Goal: Check status

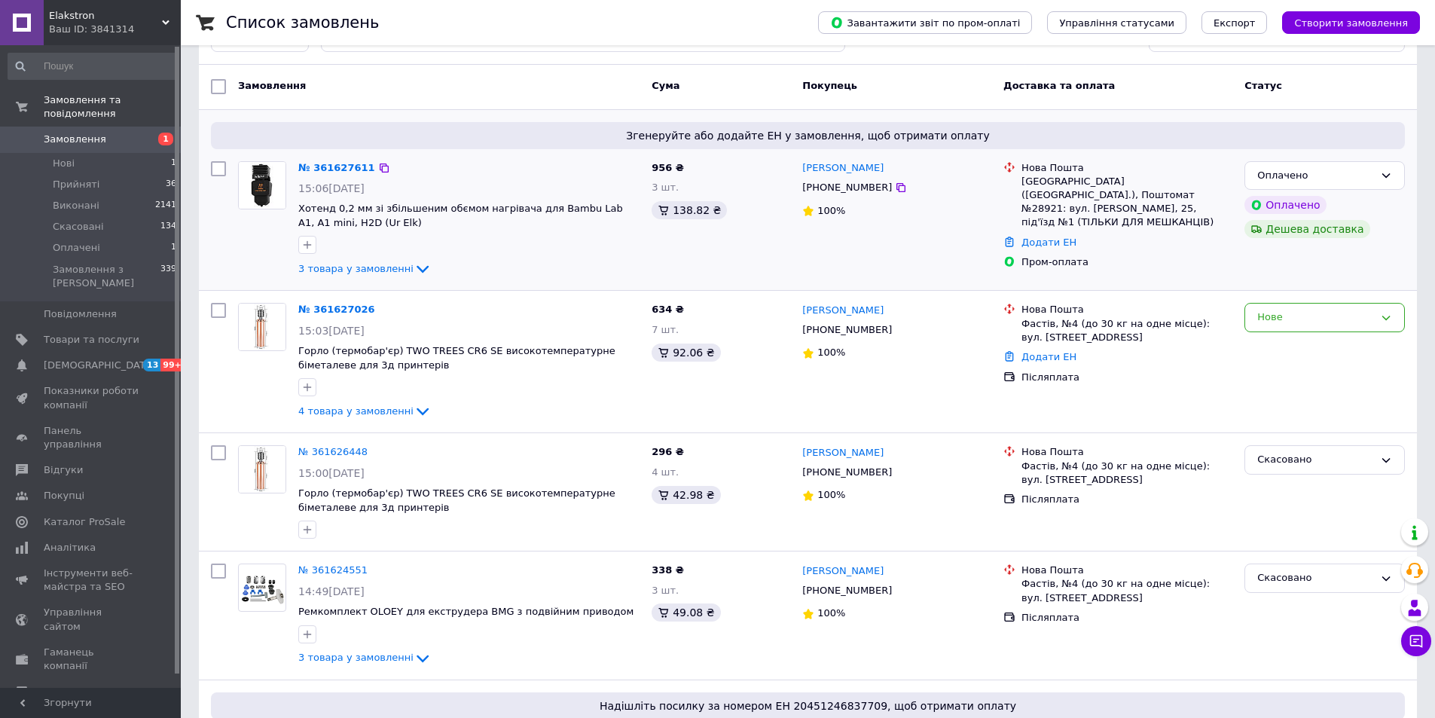
scroll to position [75, 0]
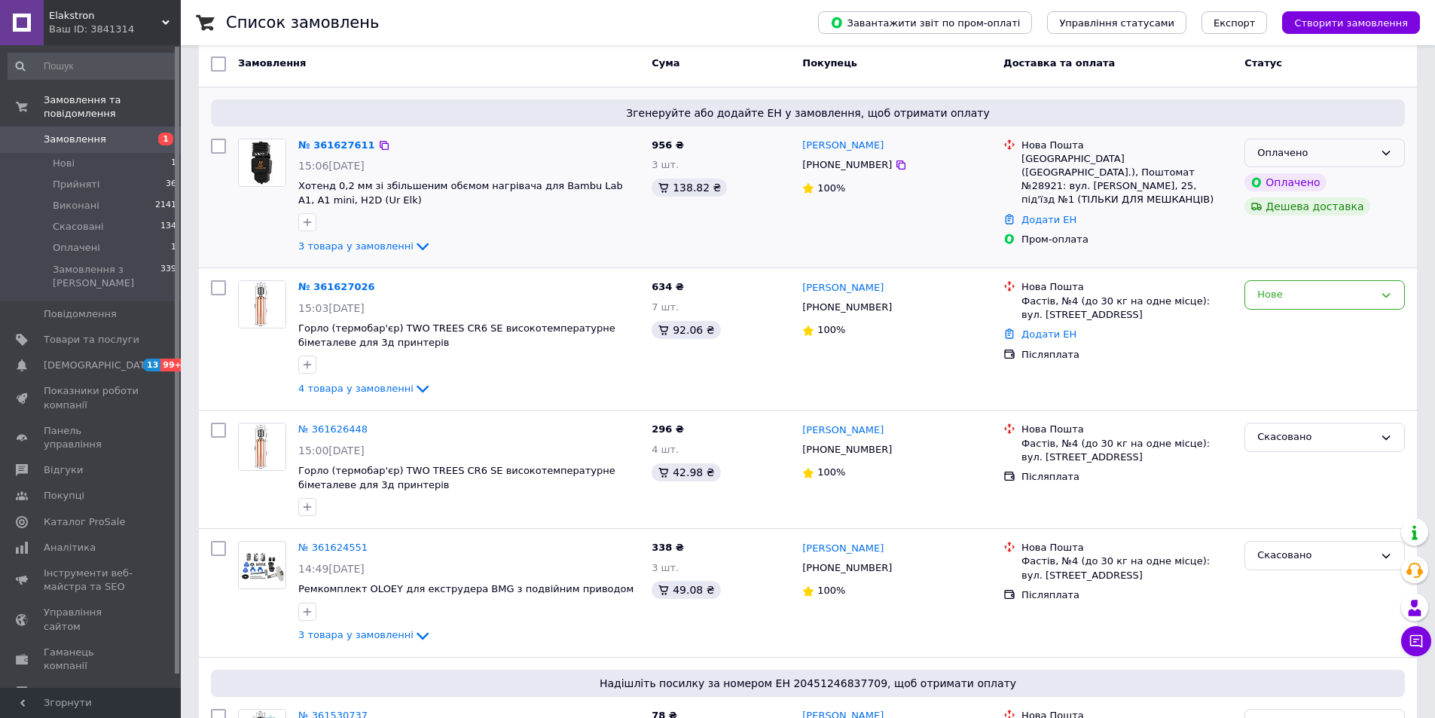
click at [1267, 156] on div "Оплачено" at bounding box center [1315, 153] width 117 height 16
click at [1267, 182] on li "Прийнято" at bounding box center [1324, 184] width 159 height 28
click at [340, 287] on link "№ 361627026" at bounding box center [336, 286] width 77 height 11
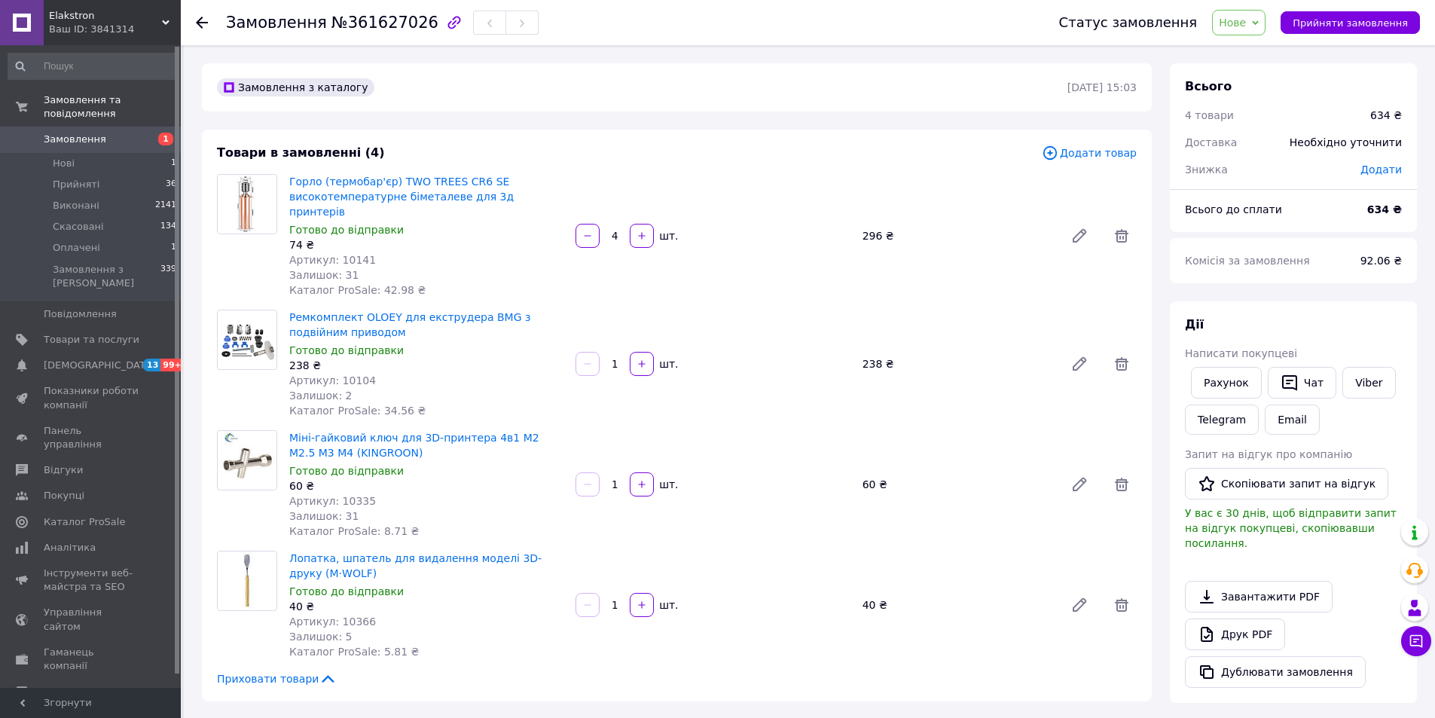
click at [202, 23] on use at bounding box center [202, 23] width 12 height 12
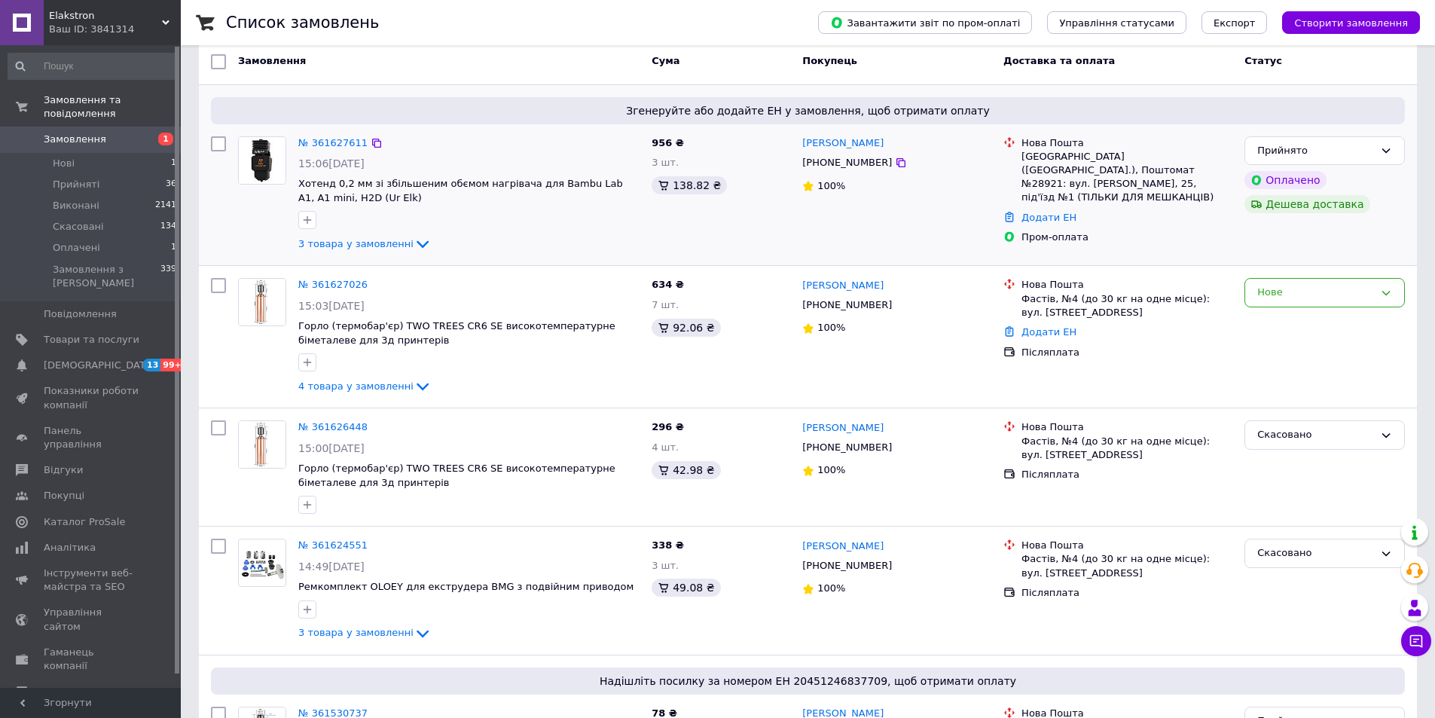
scroll to position [75, 0]
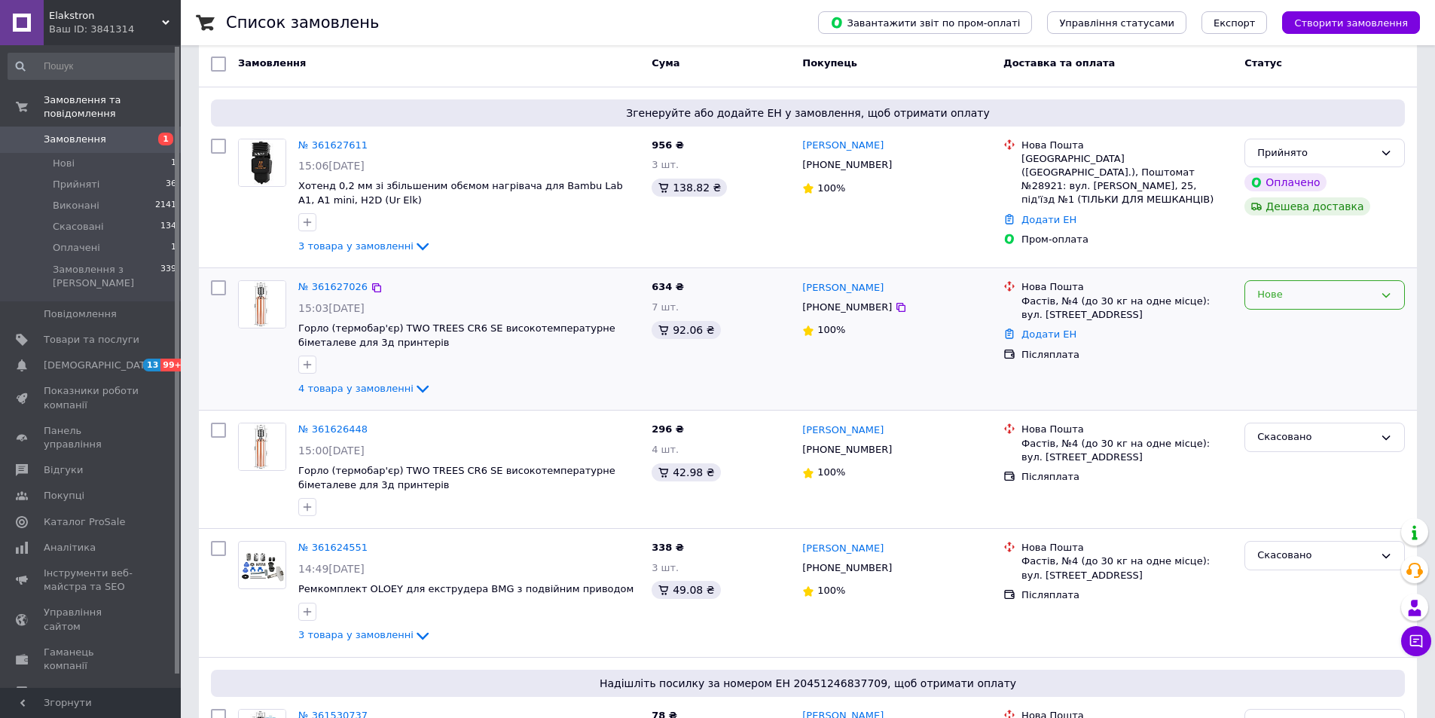
click at [1260, 284] on div "Нове" at bounding box center [1324, 294] width 160 height 29
click at [1272, 328] on li "Прийнято" at bounding box center [1324, 327] width 159 height 28
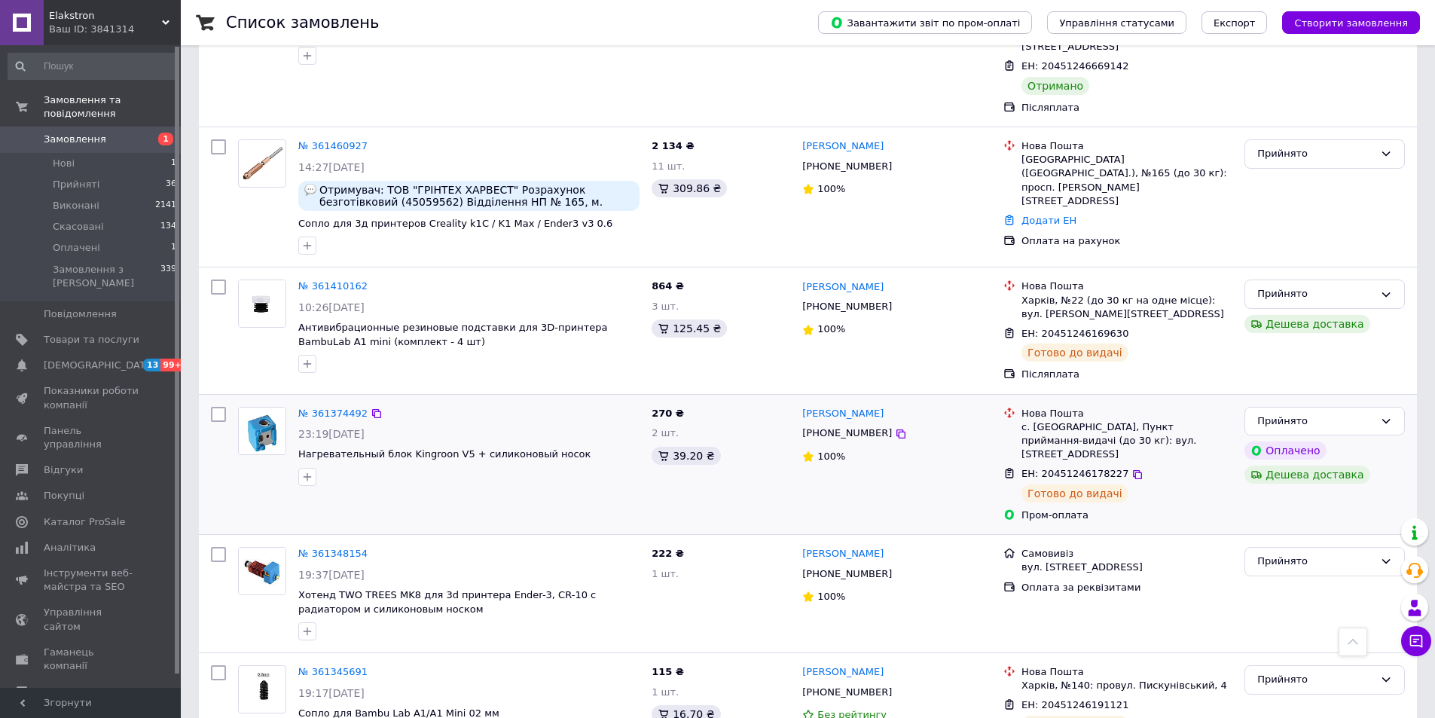
scroll to position [1431, 0]
